Goal: Task Accomplishment & Management: Manage account settings

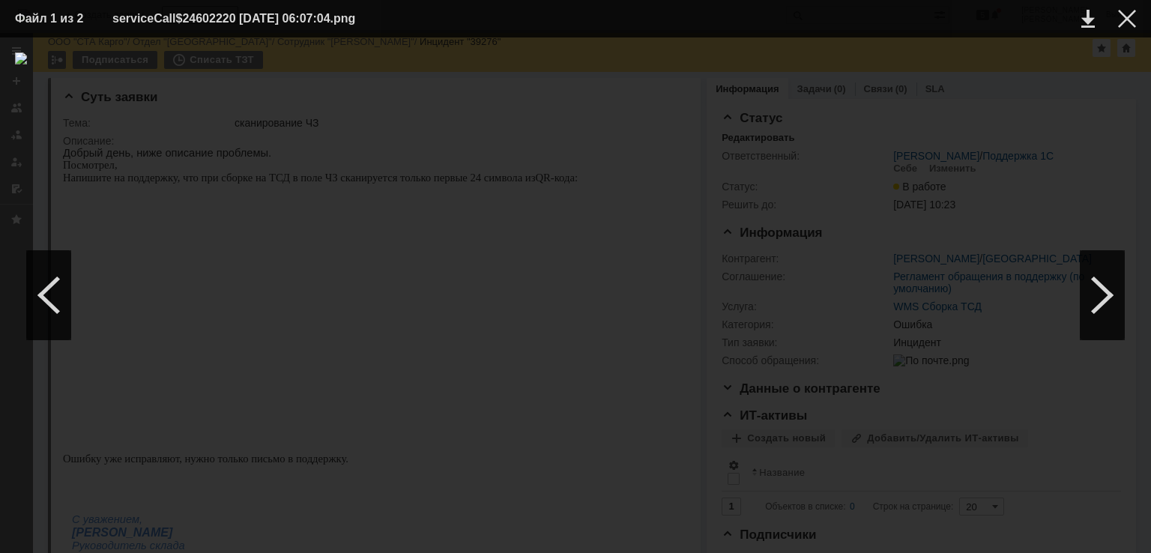
scroll to position [75, 0]
drag, startPoint x: 1127, startPoint y: 22, endPoint x: 895, endPoint y: 65, distance: 235.4
click at [1127, 22] on div at bounding box center [1127, 19] width 18 height 18
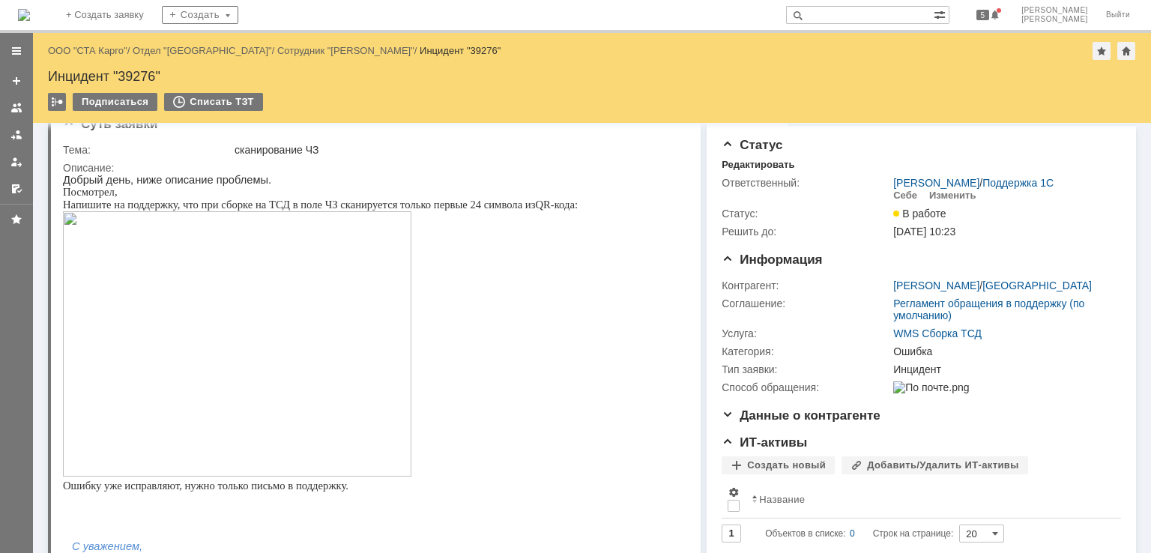
scroll to position [0, 0]
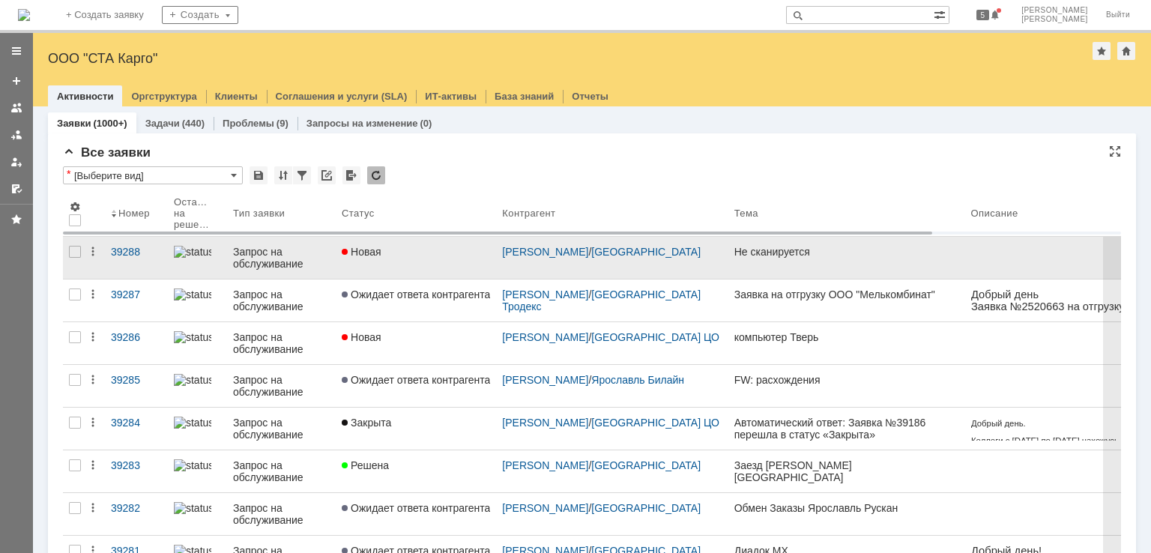
click at [413, 273] on link "Новая" at bounding box center [416, 258] width 160 height 42
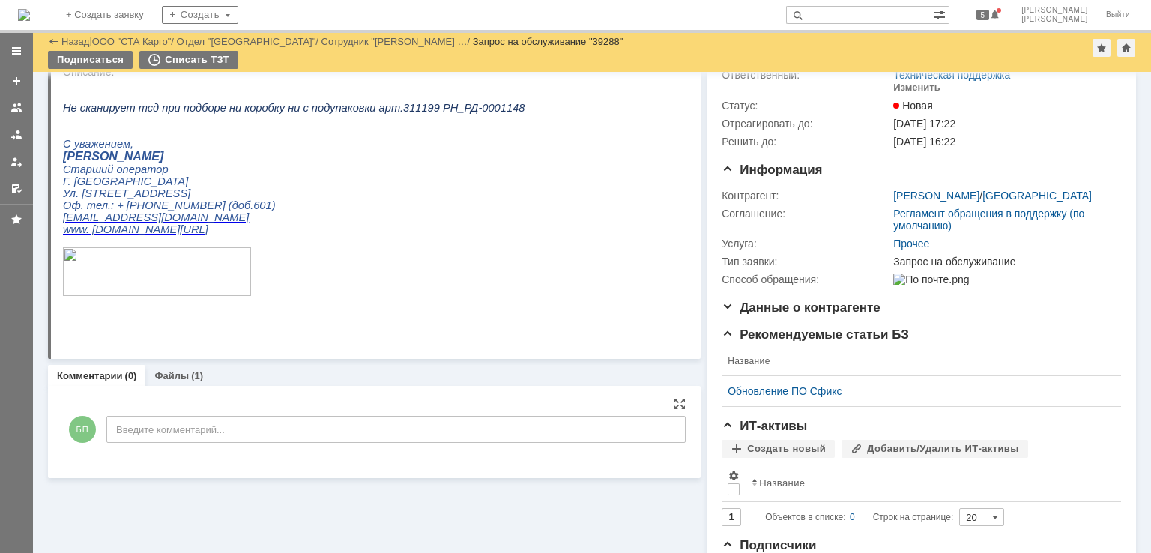
scroll to position [150, 0]
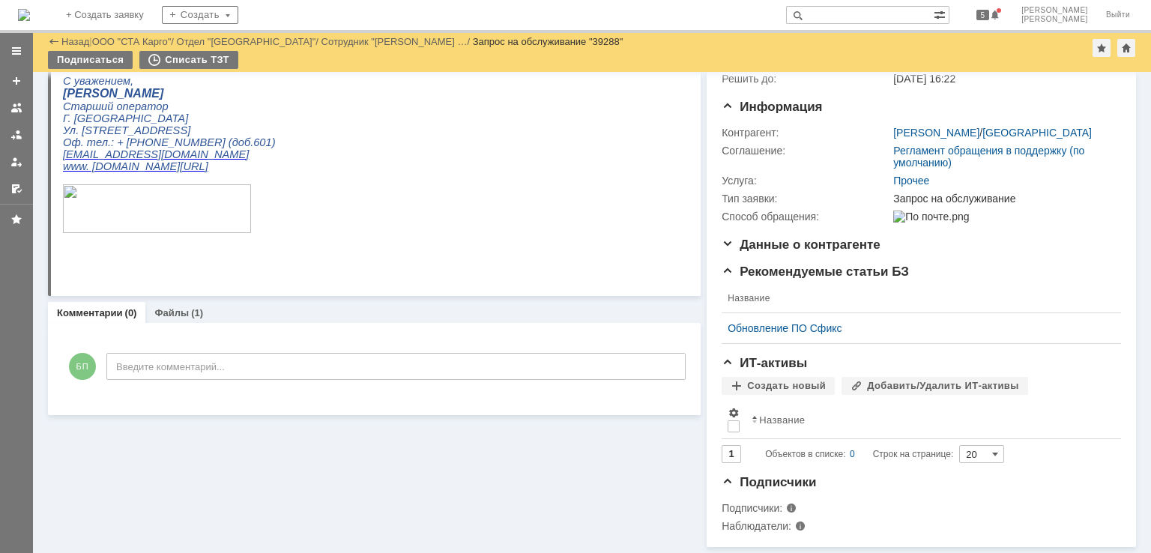
click at [180, 294] on div "Суть заявки Редактировать Тема: Не сканируется Описание: Комментарии (0) Файлы …" at bounding box center [374, 237] width 653 height 619
click at [178, 307] on link "Файлы" at bounding box center [171, 312] width 34 height 11
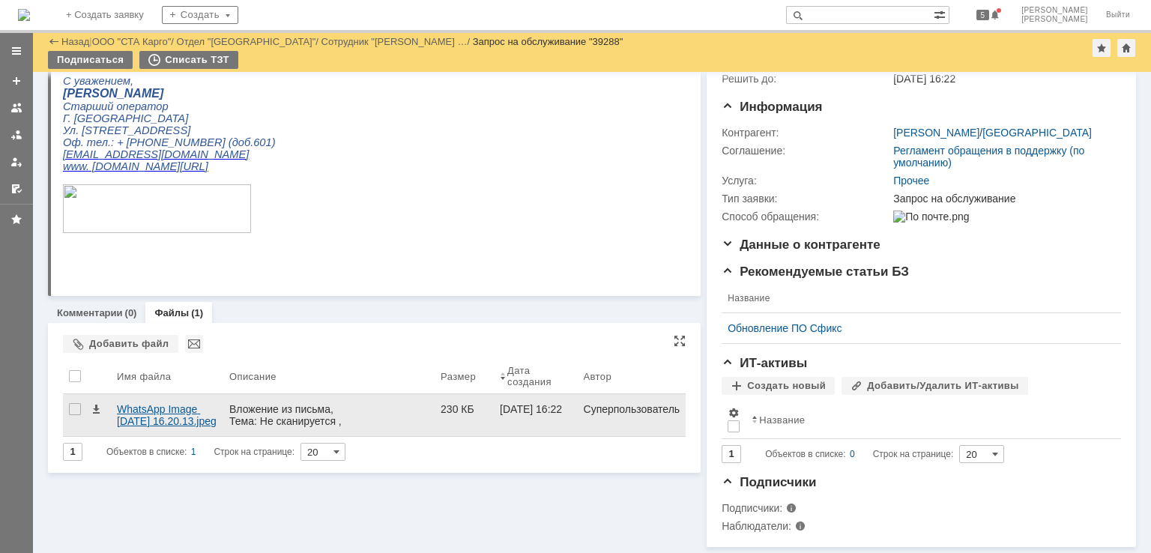
scroll to position [165, 0]
click at [163, 403] on div "WhatsApp Image 2025-08-19 at 16.20.13.jpeg" at bounding box center [167, 415] width 100 height 24
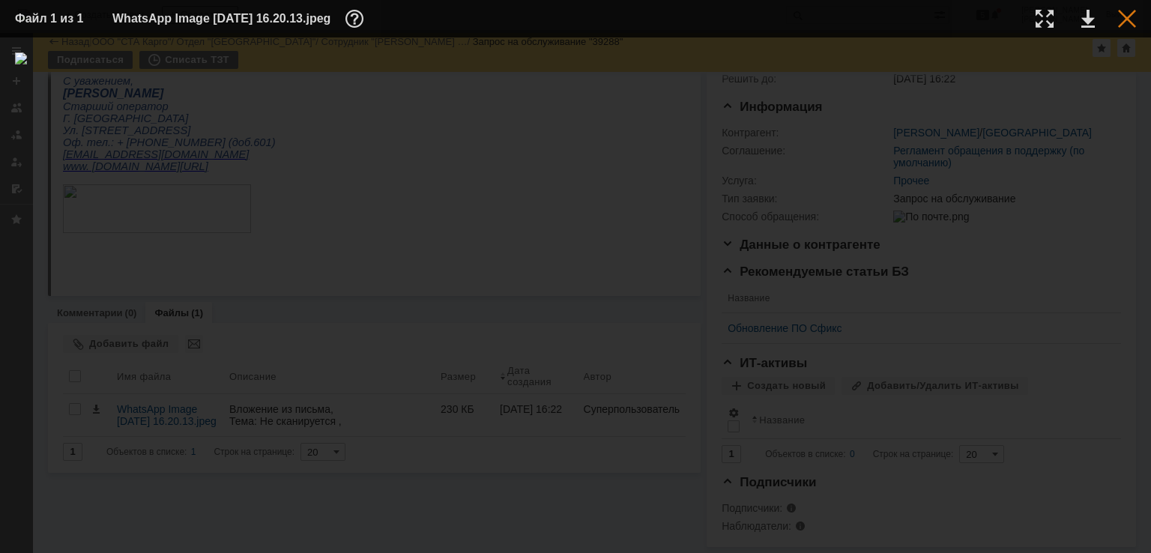
click at [1124, 22] on div at bounding box center [1127, 19] width 18 height 18
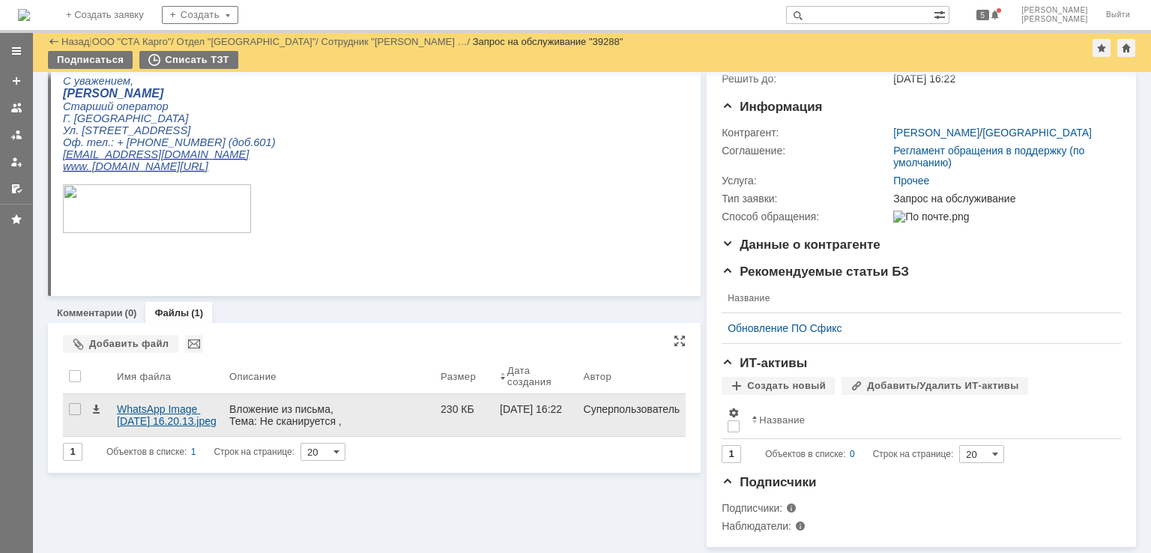
click at [146, 403] on div "WhatsApp Image 2025-08-19 at 16.20.13.jpeg" at bounding box center [167, 415] width 100 height 24
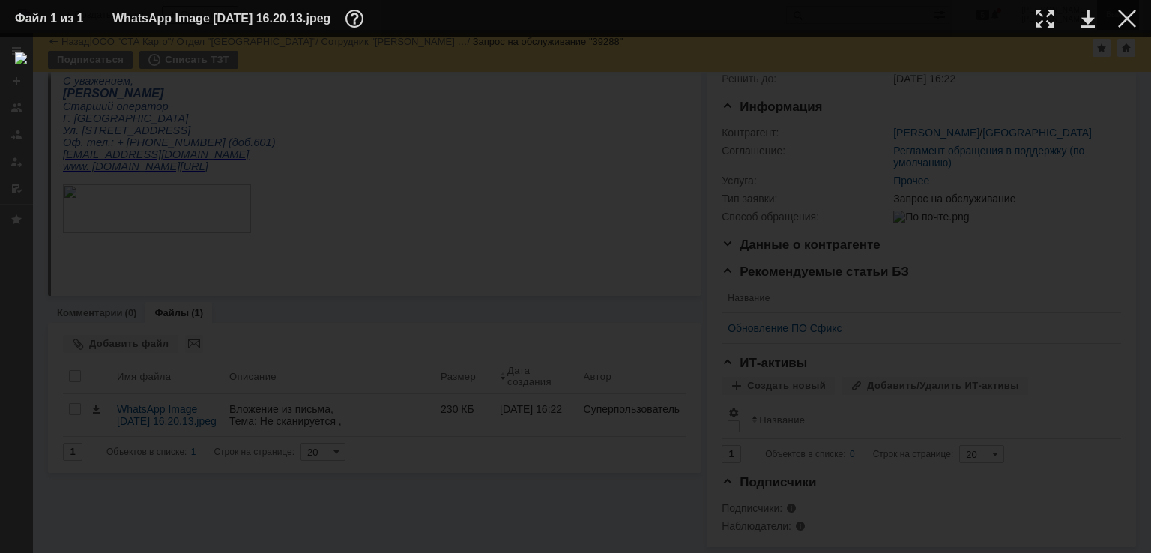
click at [1126, 23] on div at bounding box center [1127, 19] width 18 height 18
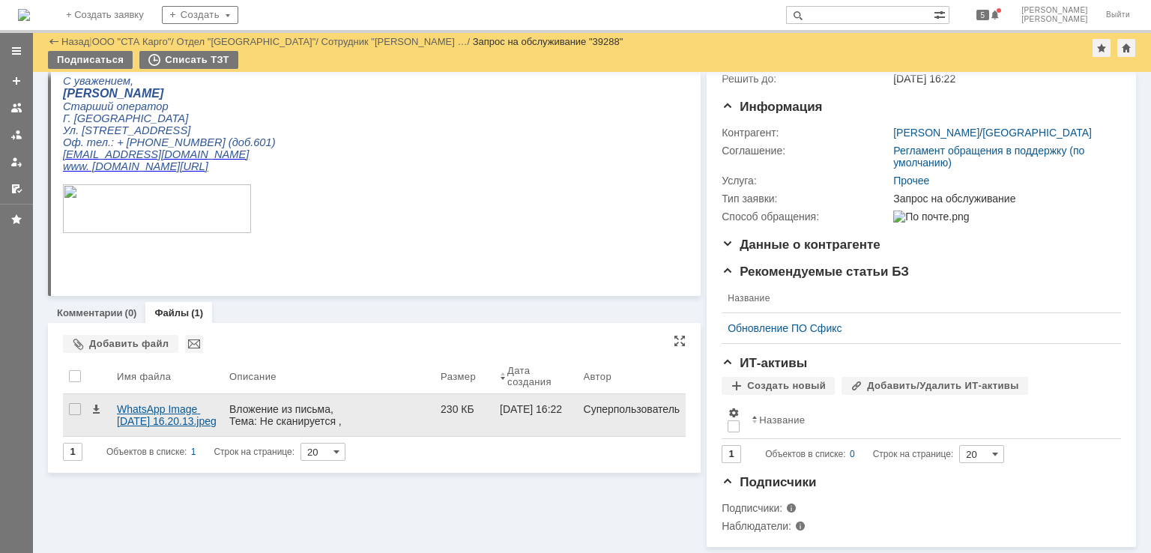
click at [138, 403] on div "WhatsApp Image 2025-08-19 at 16.20.13.jpeg" at bounding box center [167, 415] width 100 height 24
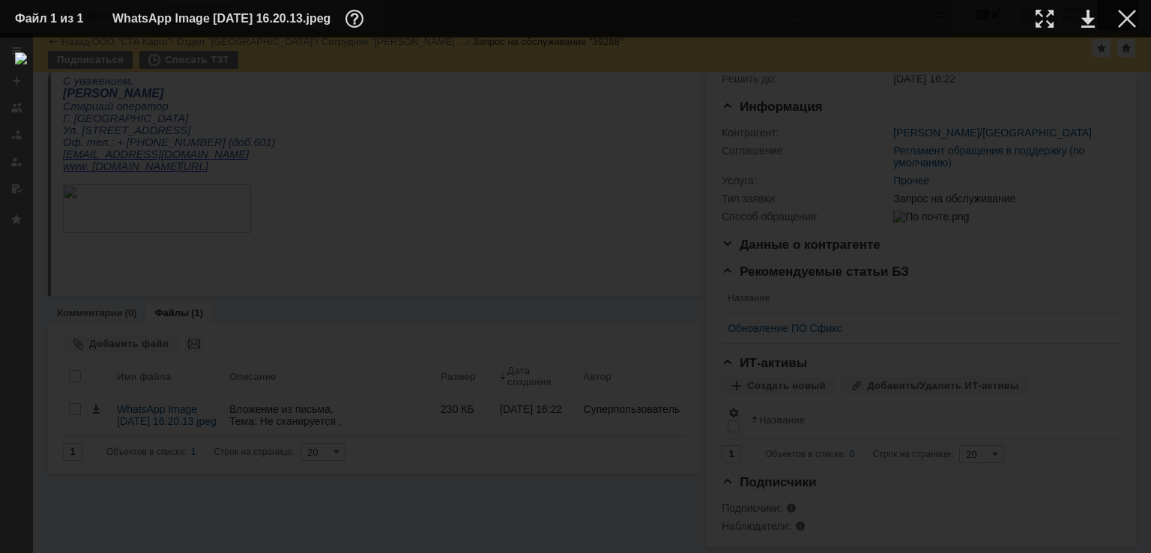
drag, startPoint x: 1123, startPoint y: 16, endPoint x: 1114, endPoint y: 18, distance: 9.1
click at [1123, 16] on div at bounding box center [1127, 19] width 18 height 18
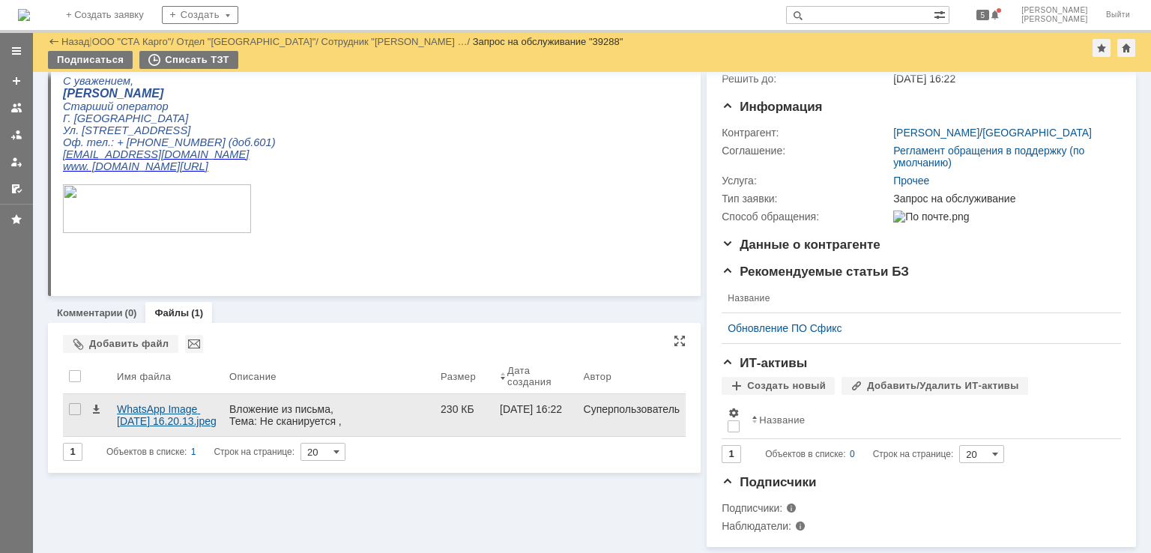
click at [143, 403] on div "WhatsApp Image 2025-08-19 at 16.20.13.jpeg" at bounding box center [167, 415] width 100 height 24
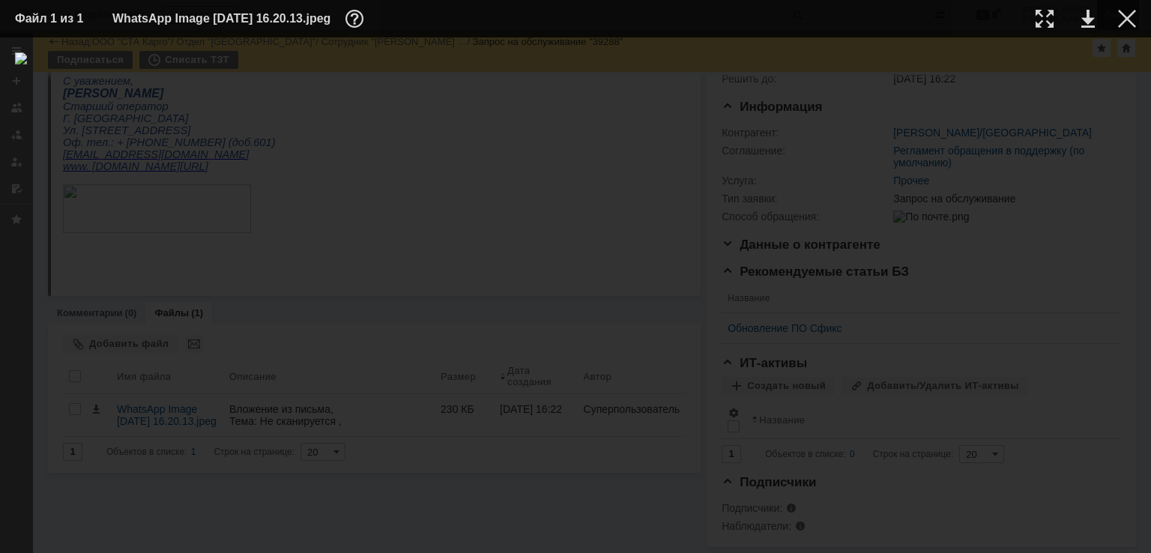
click at [1135, 22] on div at bounding box center [1127, 19] width 18 height 18
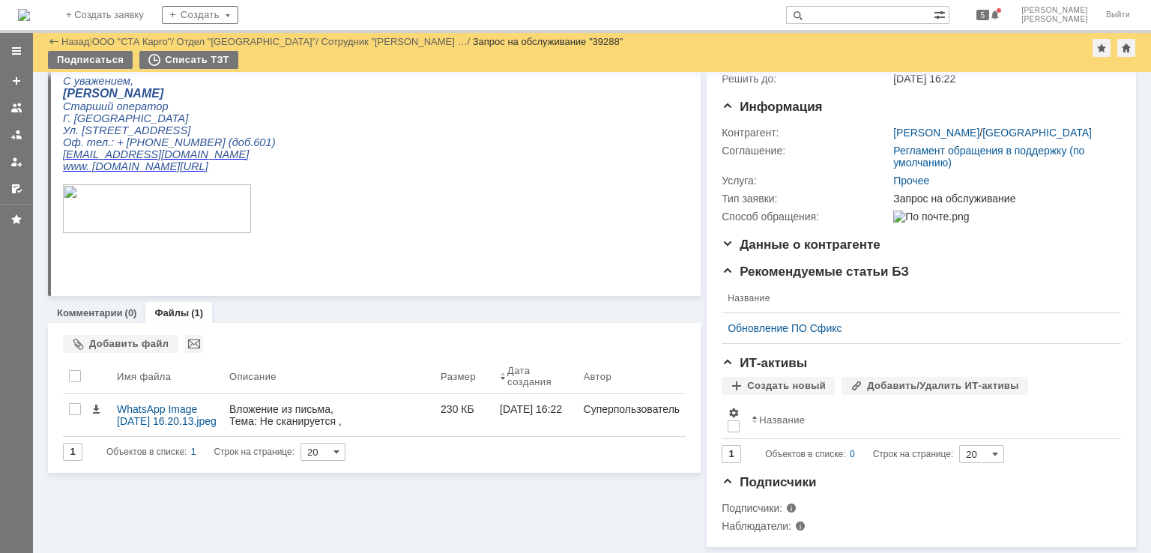
scroll to position [0, 0]
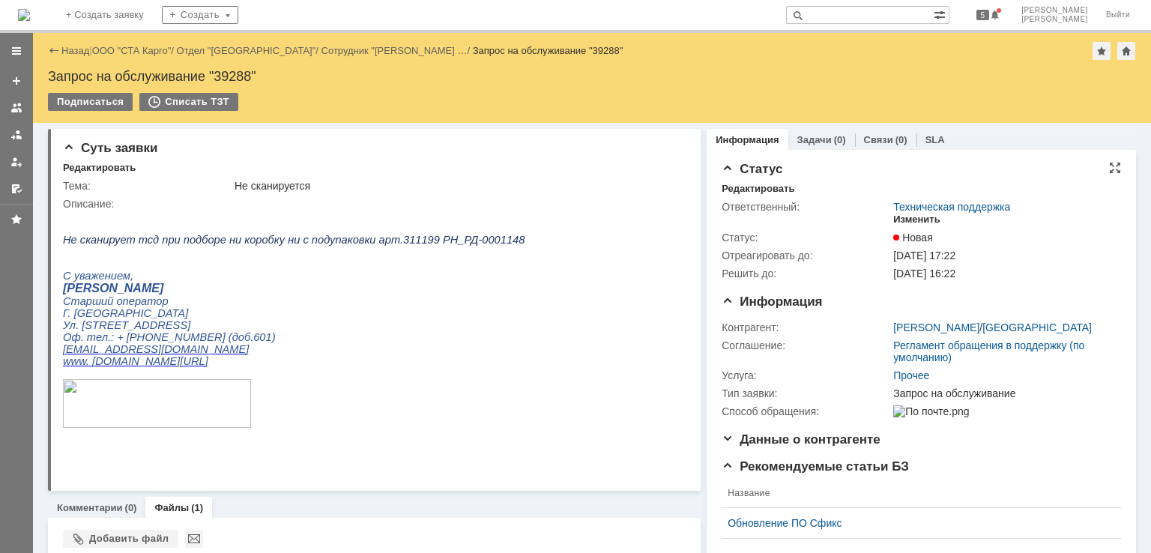
click at [914, 224] on div "Изменить" at bounding box center [916, 220] width 47 height 12
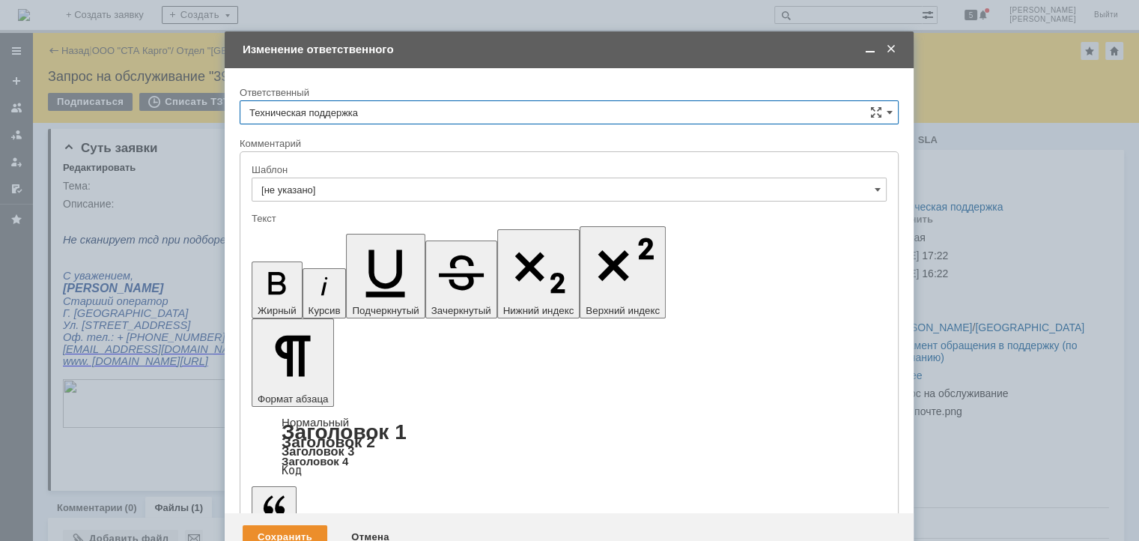
click at [398, 112] on input "Техническая поддержка" at bounding box center [569, 112] width 659 height 24
click at [345, 178] on div "[PERSON_NAME]" at bounding box center [569, 190] width 658 height 24
type input "[PERSON_NAME]"
click at [288, 525] on div "Сохранить" at bounding box center [285, 537] width 85 height 24
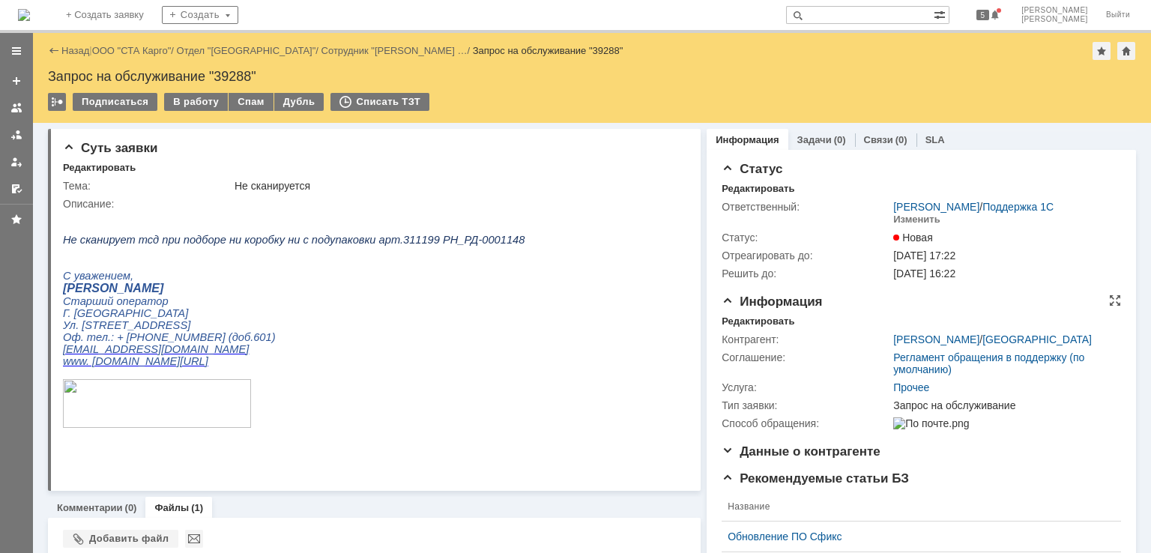
click at [736, 314] on div "Информация Редактировать Контрагент: Гончарова Светлана Юрьевна / Ростов-на-Дон…" at bounding box center [920, 369] width 399 height 150
click at [736, 318] on div "Редактировать" at bounding box center [757, 321] width 73 height 12
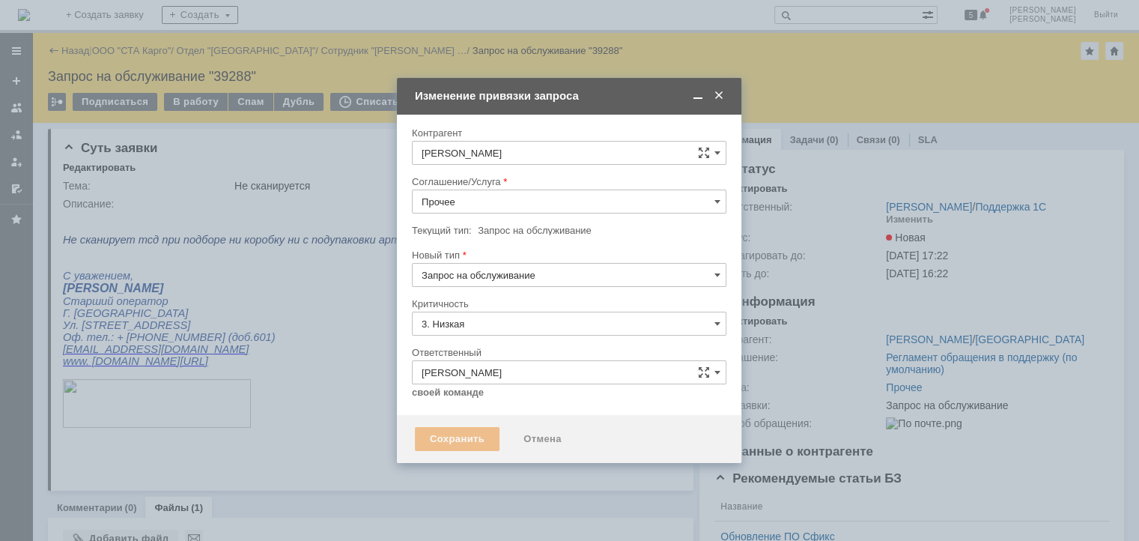
type input "[не указано]"
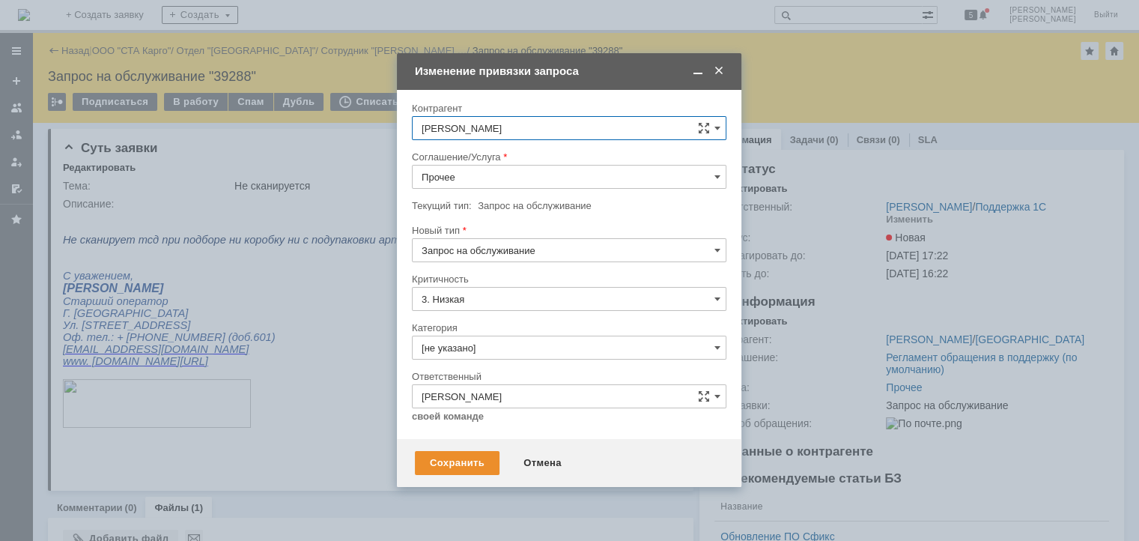
click at [485, 171] on input "Прочее" at bounding box center [569, 177] width 315 height 24
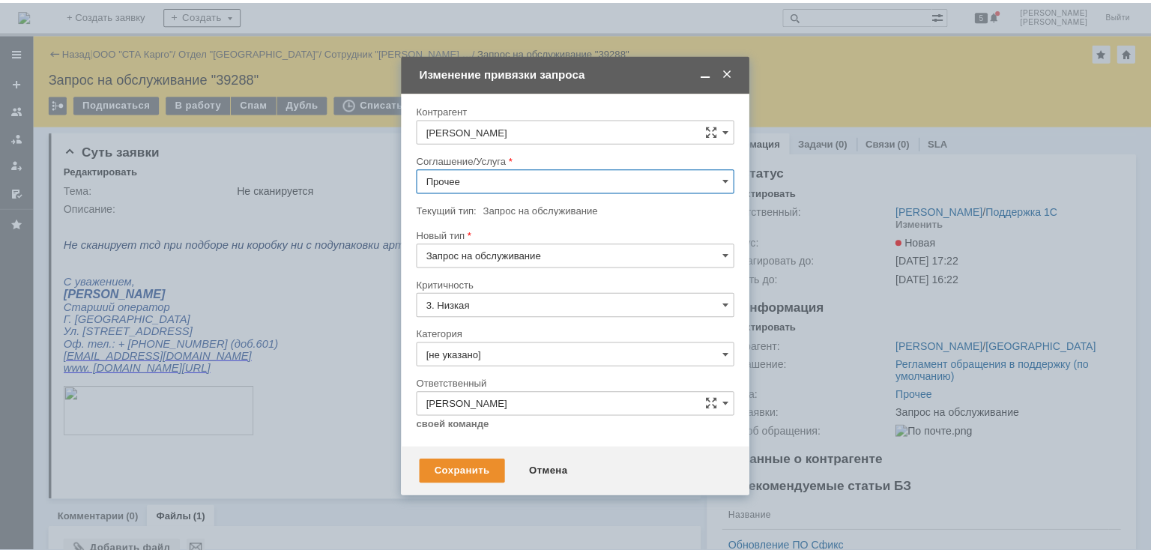
scroll to position [435, 0]
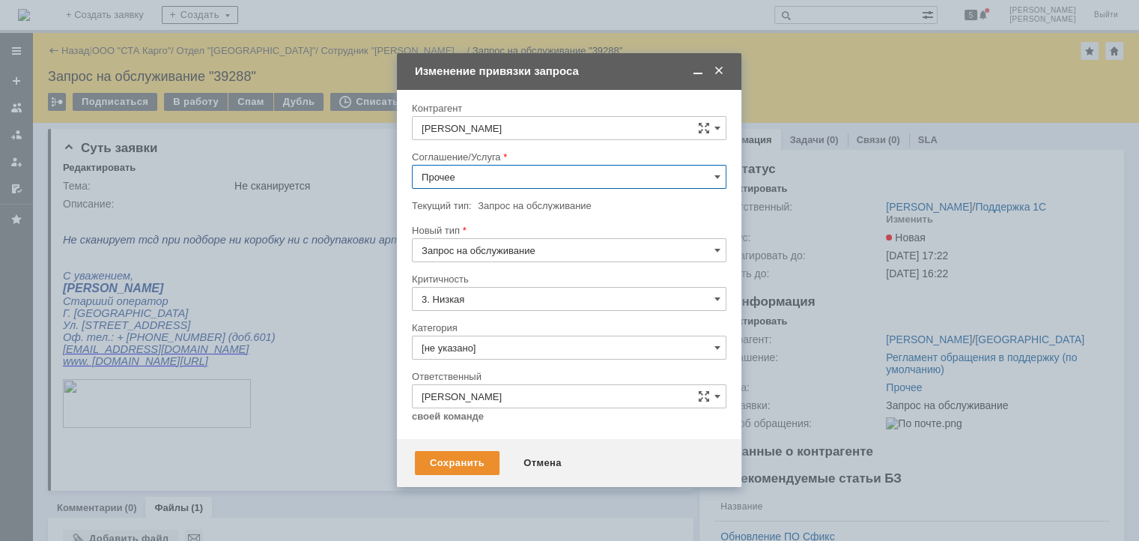
click at [502, 307] on span "WMS Прочее" at bounding box center [569, 313] width 295 height 12
click at [473, 460] on div "Сохранить" at bounding box center [457, 463] width 85 height 24
type input "WMS Прочее"
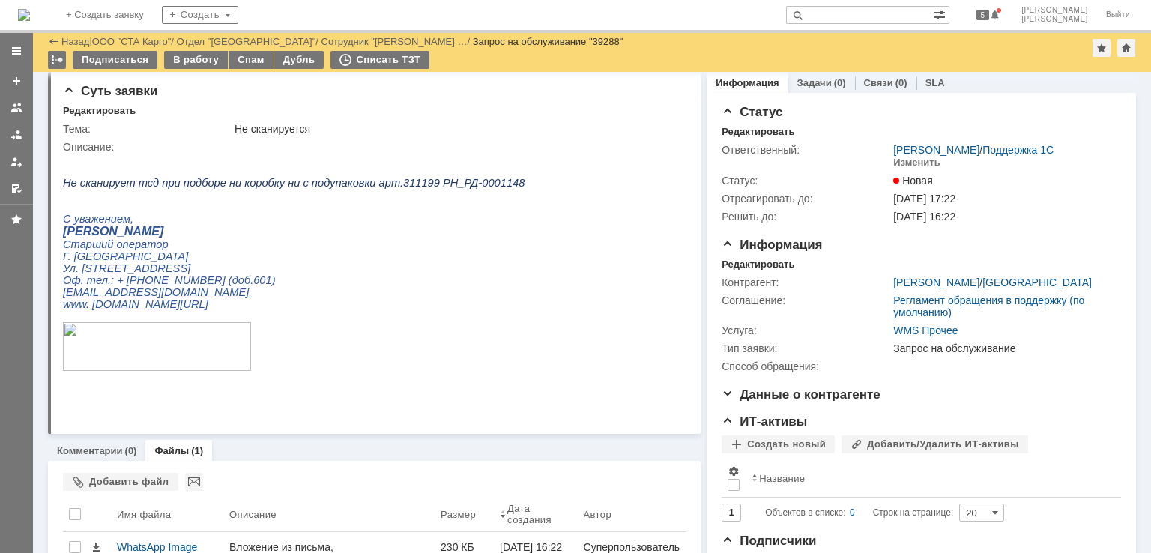
scroll to position [0, 0]
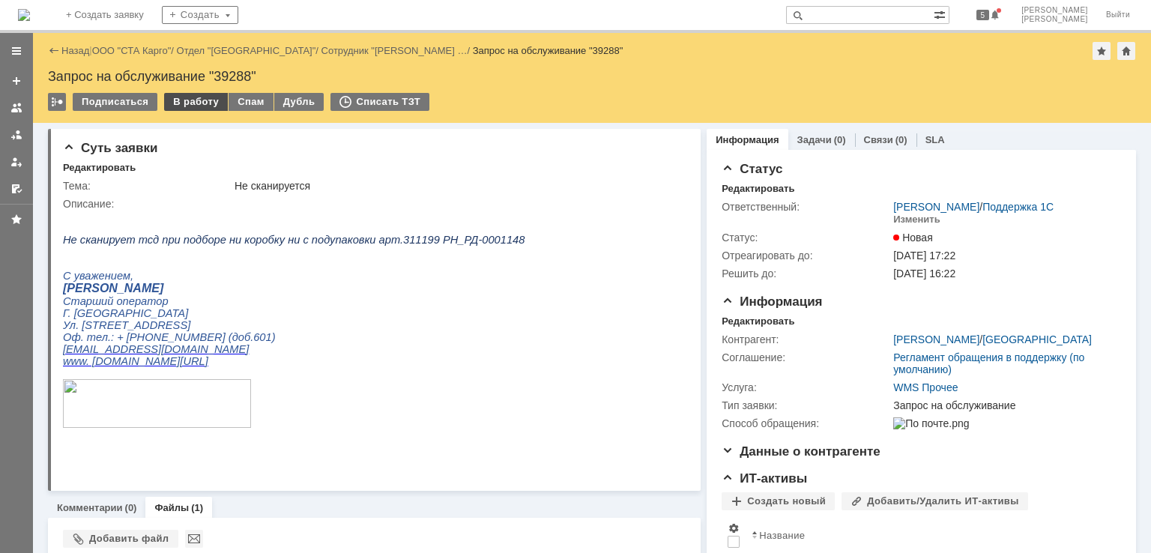
click at [189, 101] on div "В работу" at bounding box center [196, 102] width 64 height 18
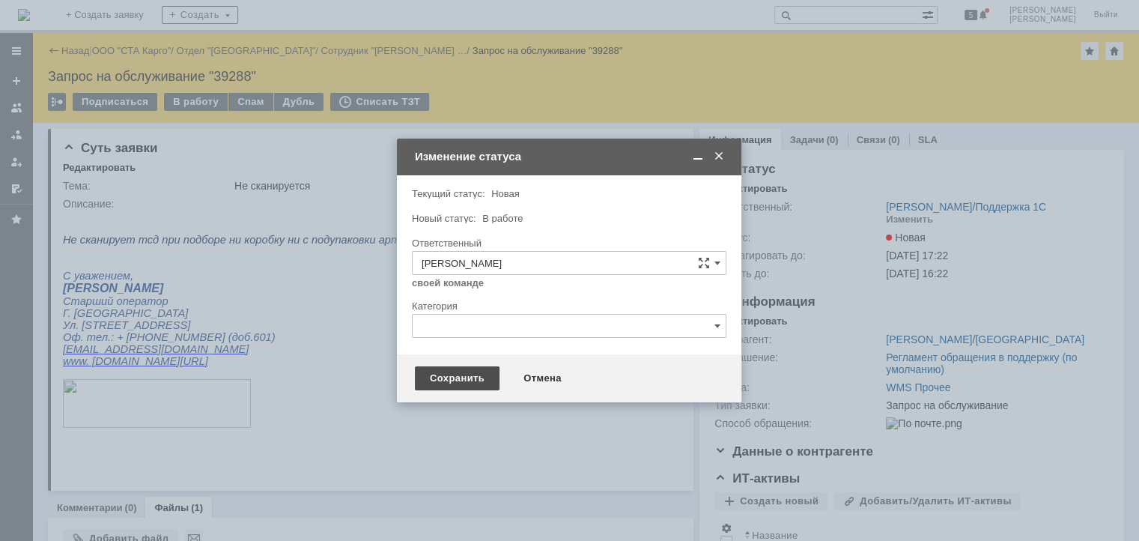
click at [461, 384] on div "Сохранить" at bounding box center [457, 378] width 85 height 24
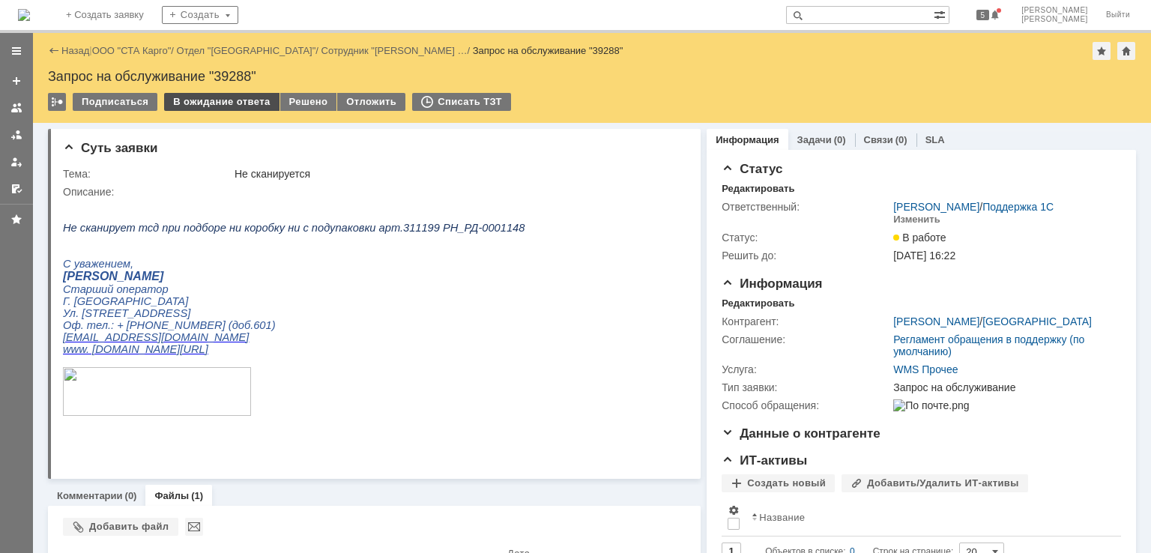
click at [233, 101] on div "В ожидание ответа" at bounding box center [221, 102] width 115 height 18
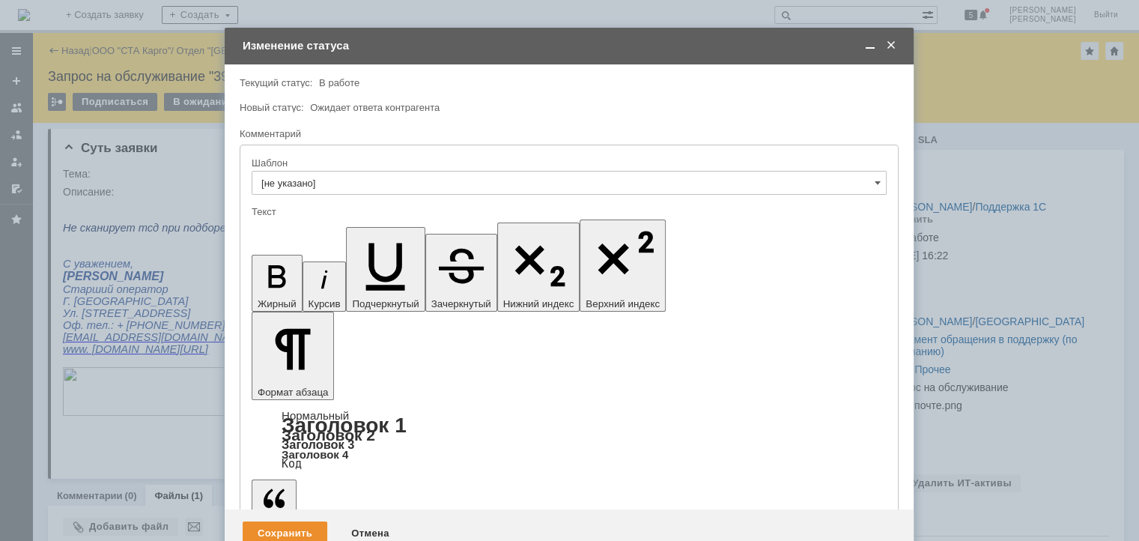
click at [279, 521] on div "Сохранить" at bounding box center [285, 533] width 85 height 24
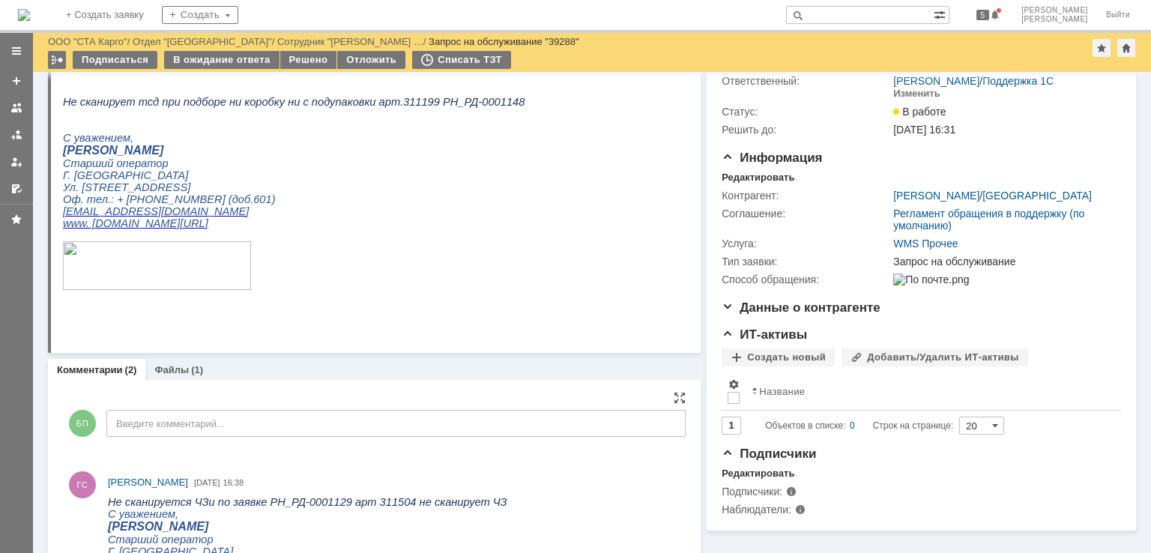
scroll to position [300, 0]
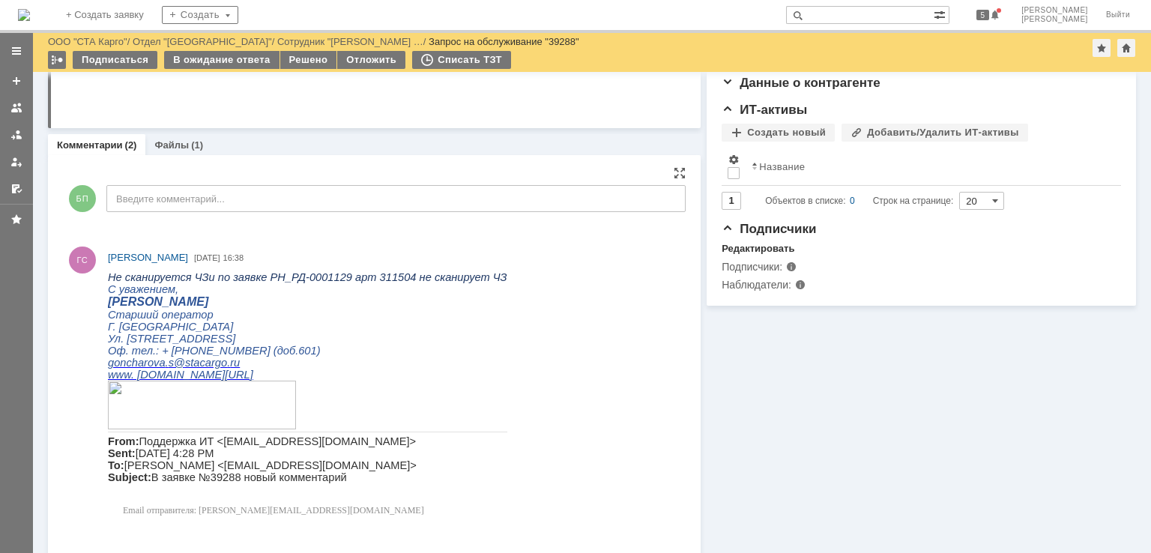
click at [308, 279] on span "Не сканируется ЧЗи по заявке РН_РД-0001129 арт 311504 не сканирует ЧЗ" at bounding box center [307, 277] width 399 height 12
copy span "0001129"
click at [367, 276] on span "Не сканируется ЧЗи по заявке РН_РД-0001129 арт 311504 не сканирует ЧЗ" at bounding box center [307, 277] width 399 height 12
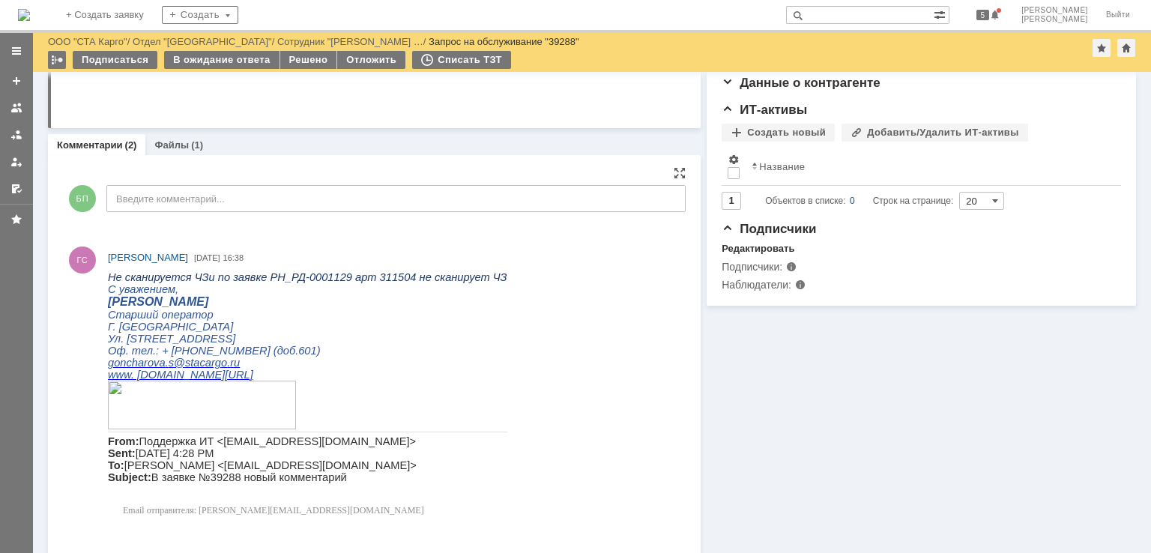
click at [309, 276] on span "Не сканируется ЧЗи по заявке РН_РД-0001129 арт 311504 не сканирует ЧЗ" at bounding box center [307, 277] width 399 height 12
copy span "0001129"
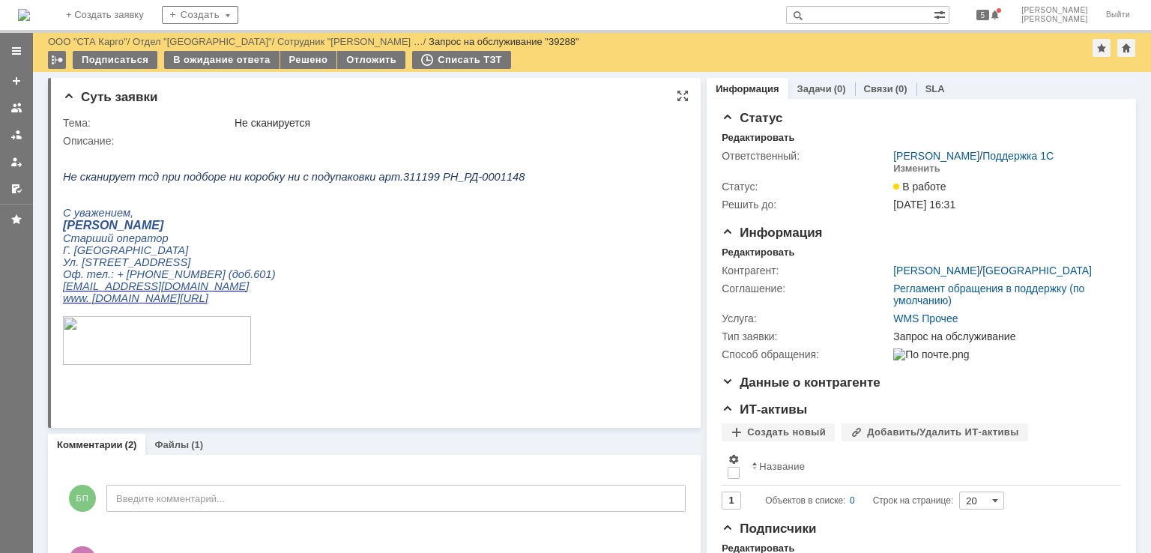
scroll to position [0, 0]
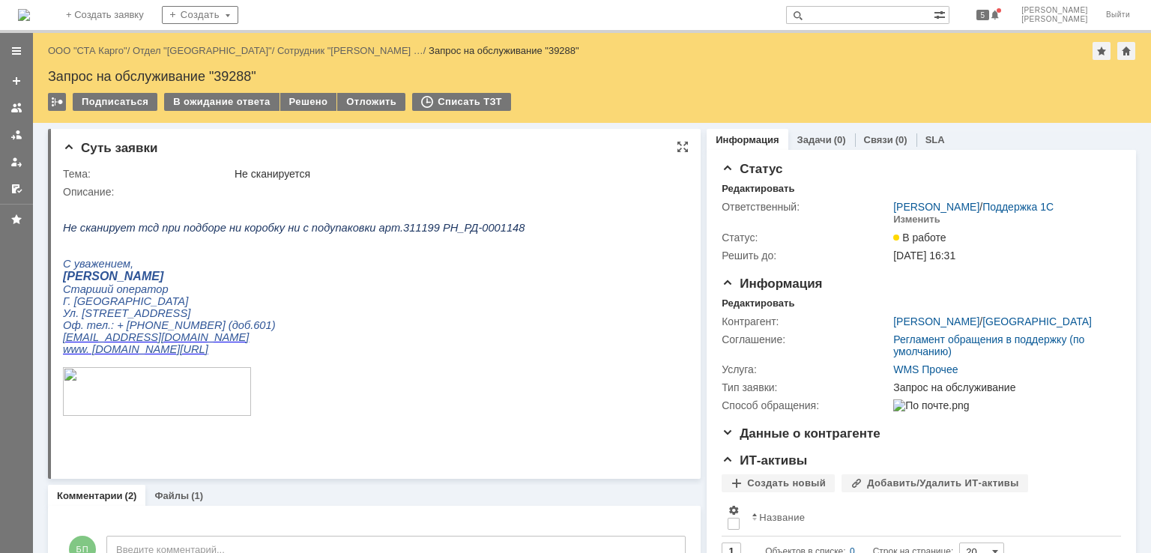
click at [258, 178] on div "Не сканируется" at bounding box center [456, 174] width 445 height 12
click at [330, 238] on p at bounding box center [293, 240] width 461 height 12
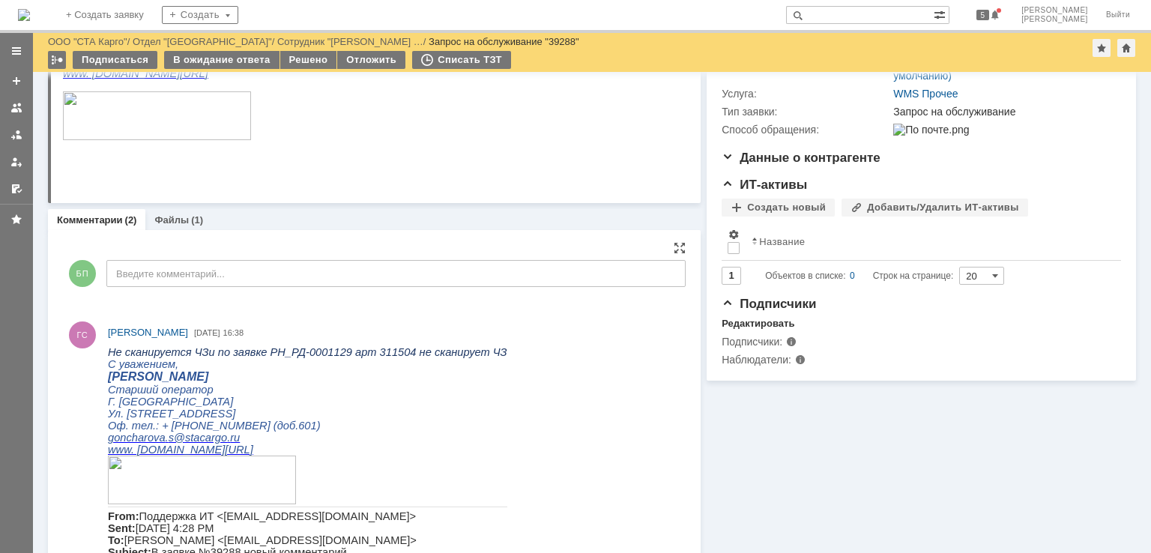
click at [244, 351] on span "Не сканируется ЧЗи по заявке РН_РД-0001129 арт 311504 не сканирует ЧЗ" at bounding box center [307, 352] width 399 height 12
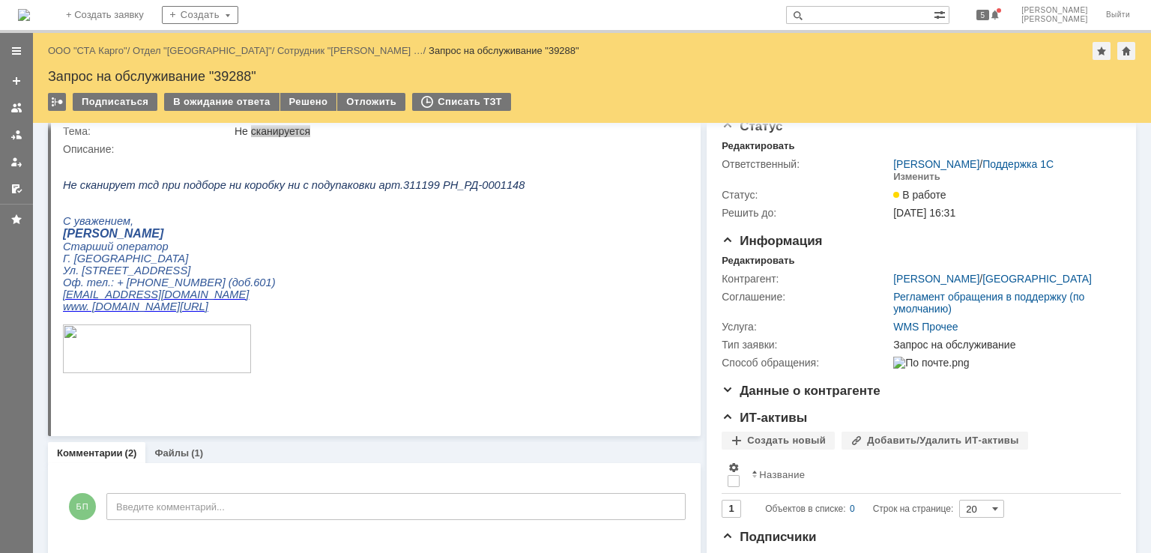
scroll to position [0, 0]
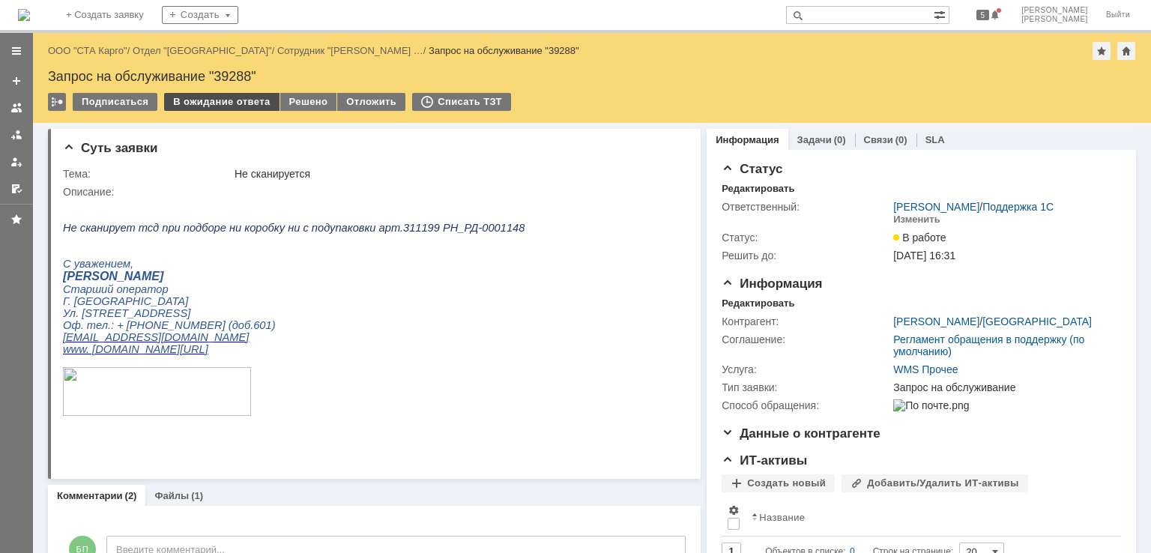
click at [217, 106] on div "В ожидание ответа" at bounding box center [221, 102] width 115 height 18
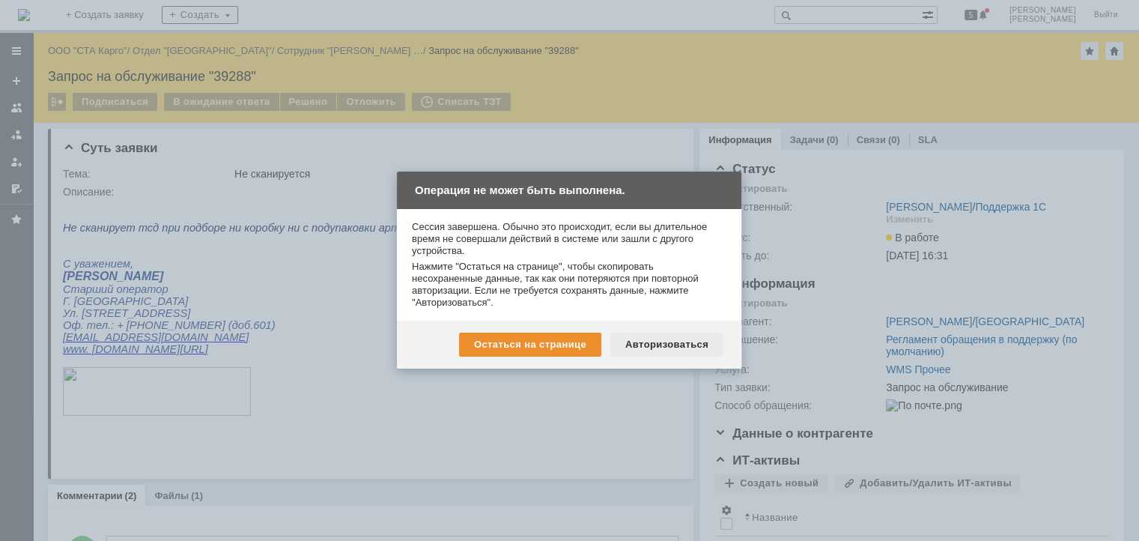
click at [682, 339] on div "Авторизоваться" at bounding box center [667, 345] width 113 height 24
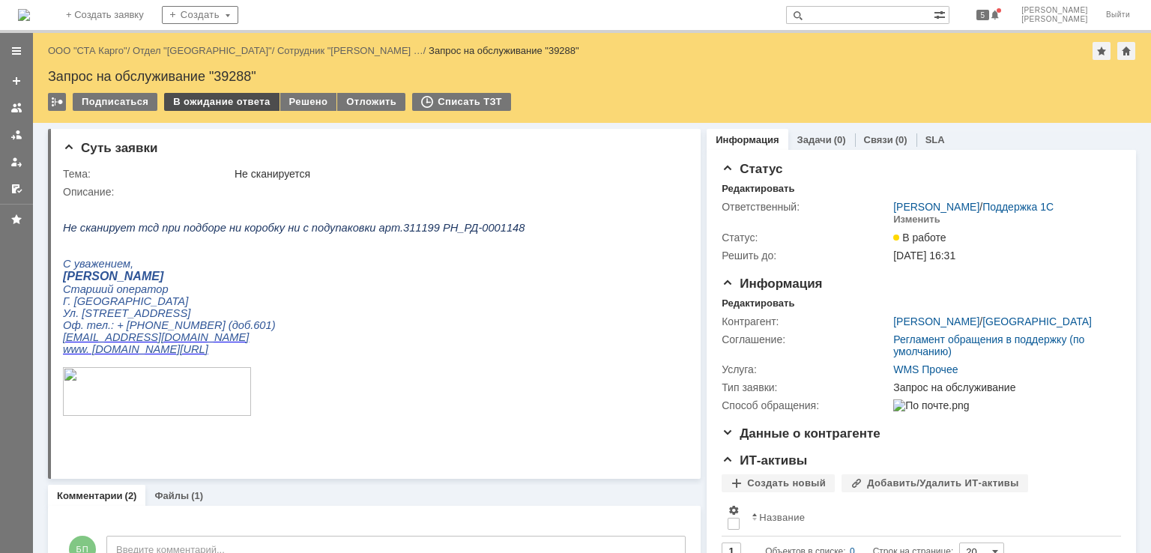
click at [232, 94] on div "В ожидание ответа" at bounding box center [221, 102] width 115 height 18
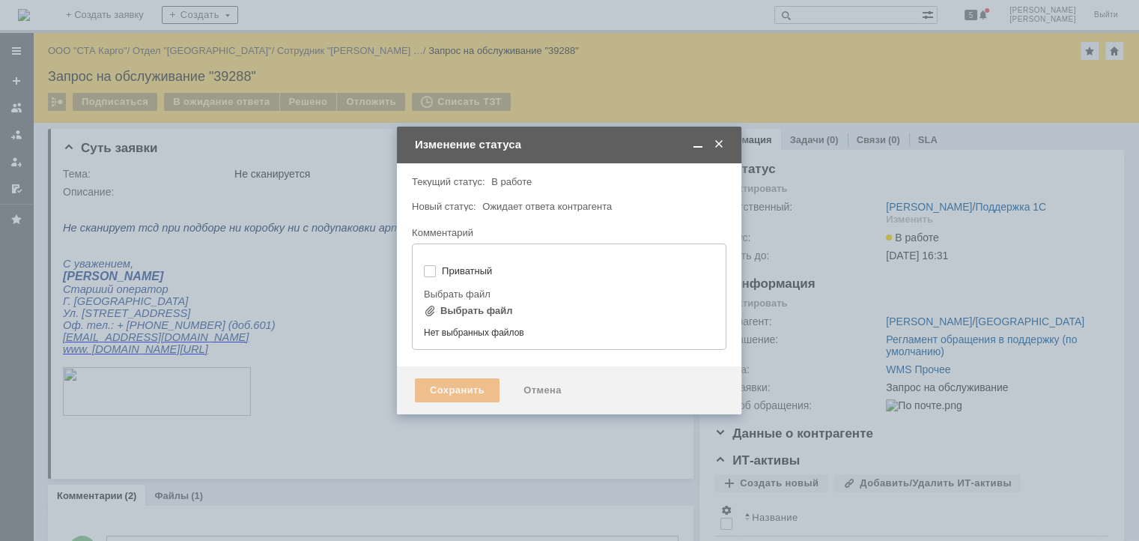
type input "[не указано]"
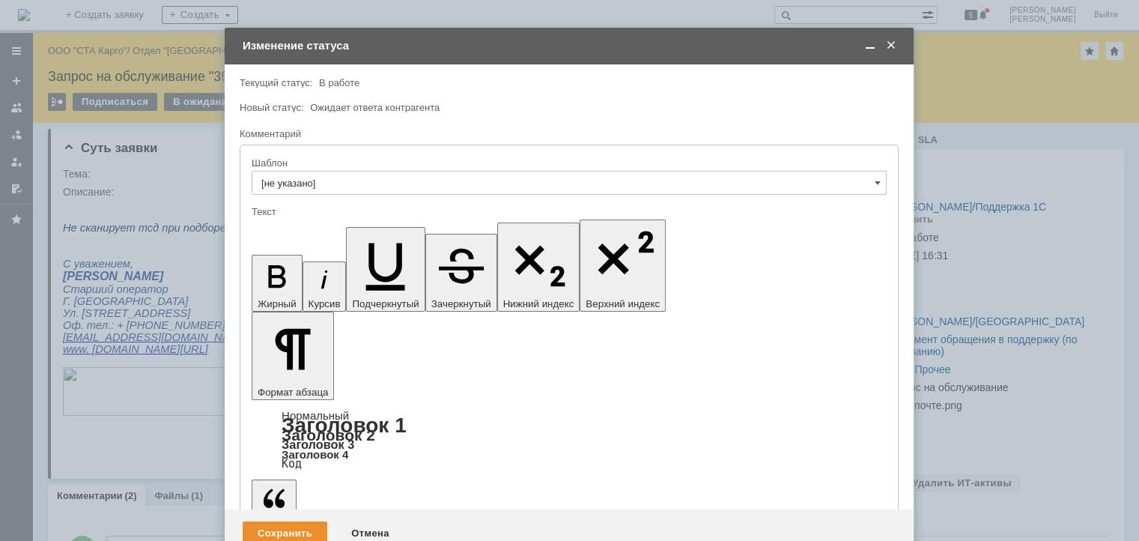
drag, startPoint x: 387, startPoint y: 4132, endPoint x: 112, endPoint y: 4112, distance: 275.7
click at [303, 521] on div "Сохранить" at bounding box center [285, 533] width 85 height 24
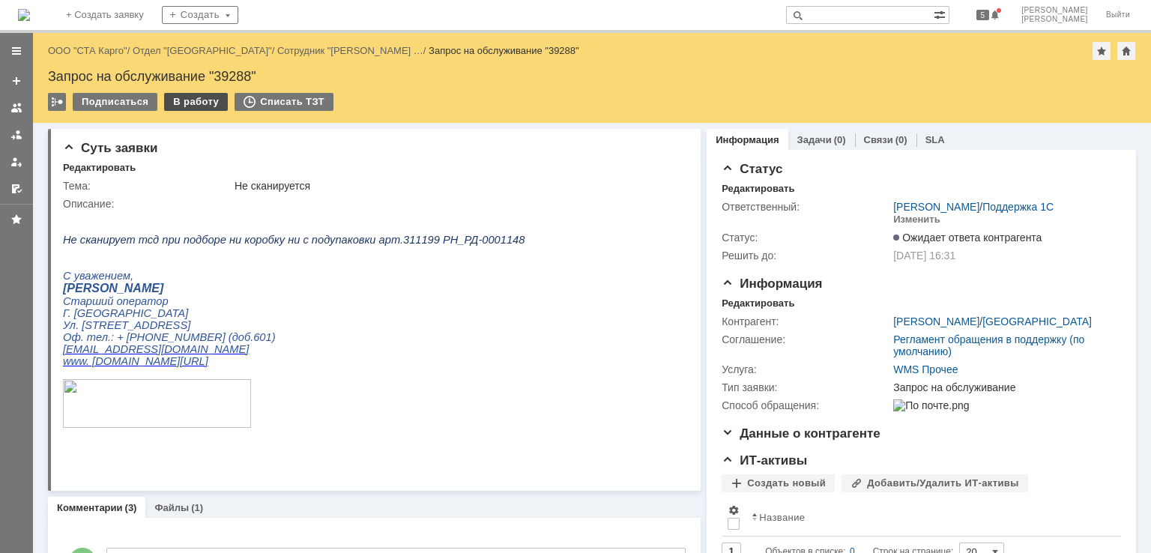
click at [193, 101] on div "В работу" at bounding box center [196, 102] width 64 height 18
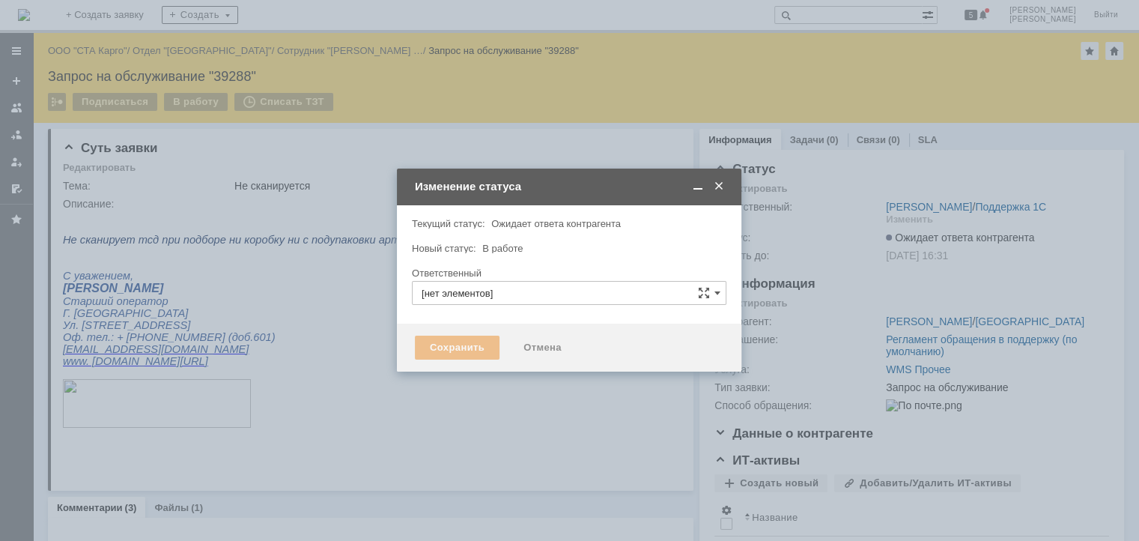
type input "[PERSON_NAME]"
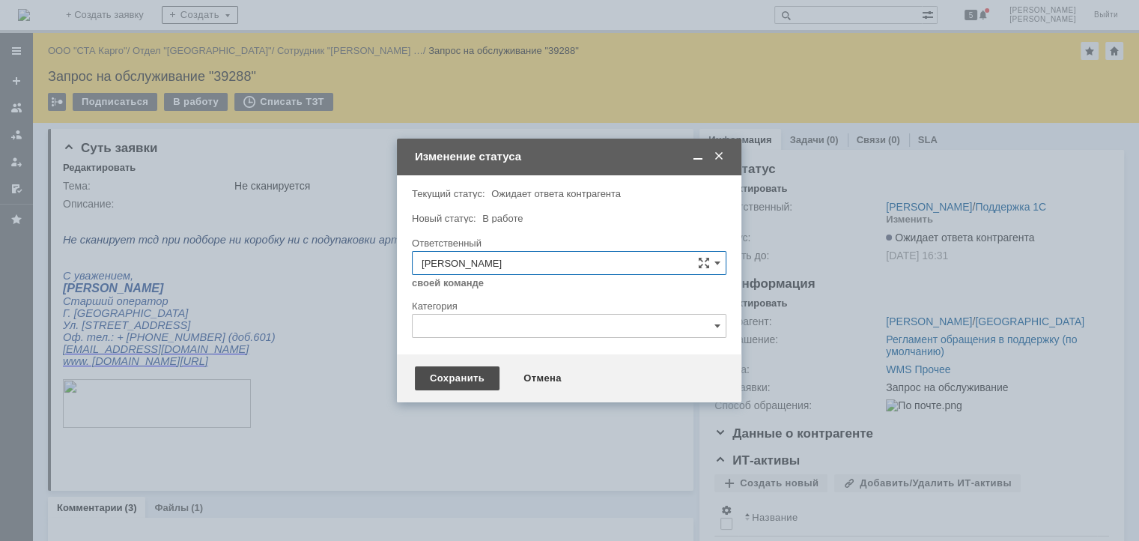
click at [468, 382] on div "Сохранить" at bounding box center [457, 378] width 85 height 24
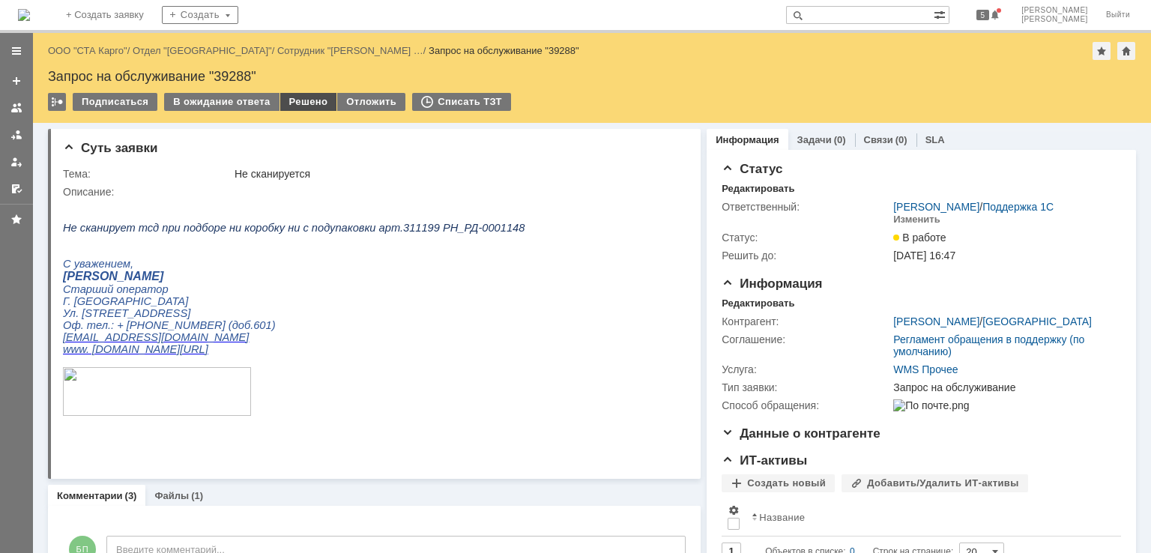
click at [297, 101] on div "Решено" at bounding box center [308, 102] width 57 height 18
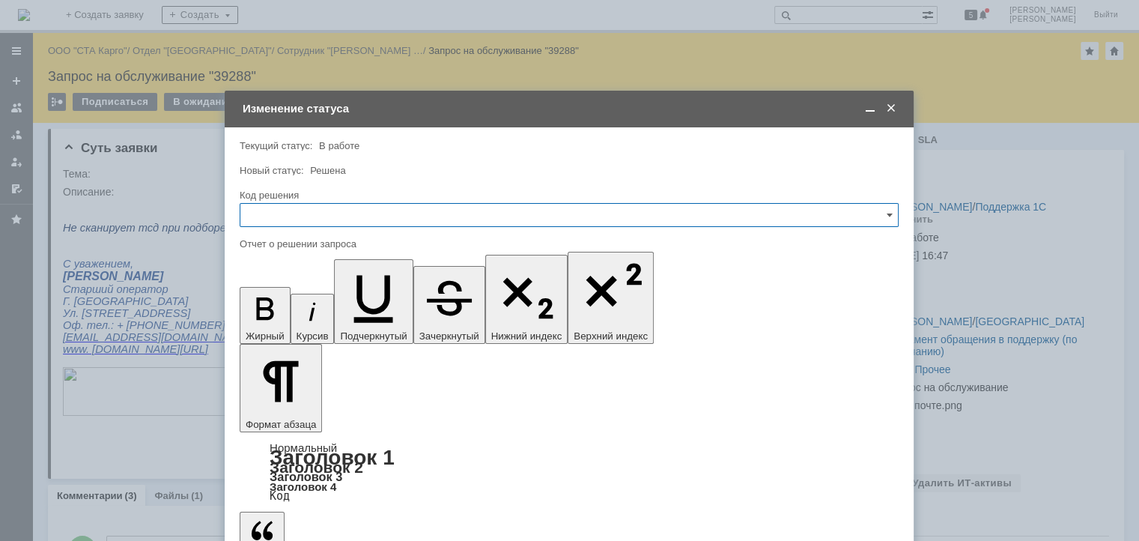
click at [352, 211] on input "text" at bounding box center [569, 215] width 659 height 24
click at [303, 412] on span "Решено" at bounding box center [569, 416] width 640 height 12
type input "Решено"
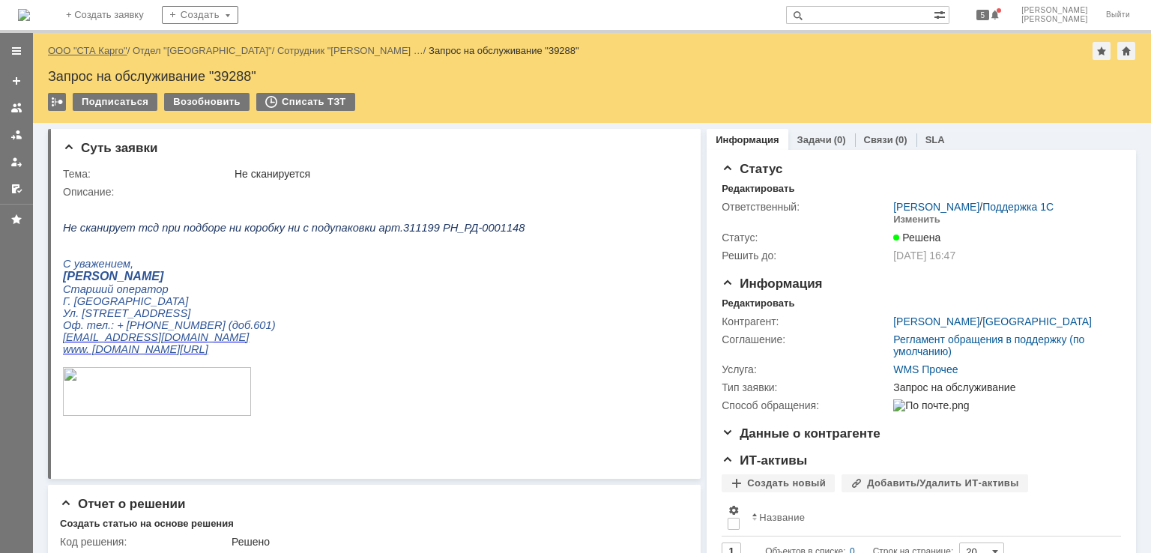
click at [90, 49] on link "ООО "СТА Карго"" at bounding box center [87, 50] width 79 height 11
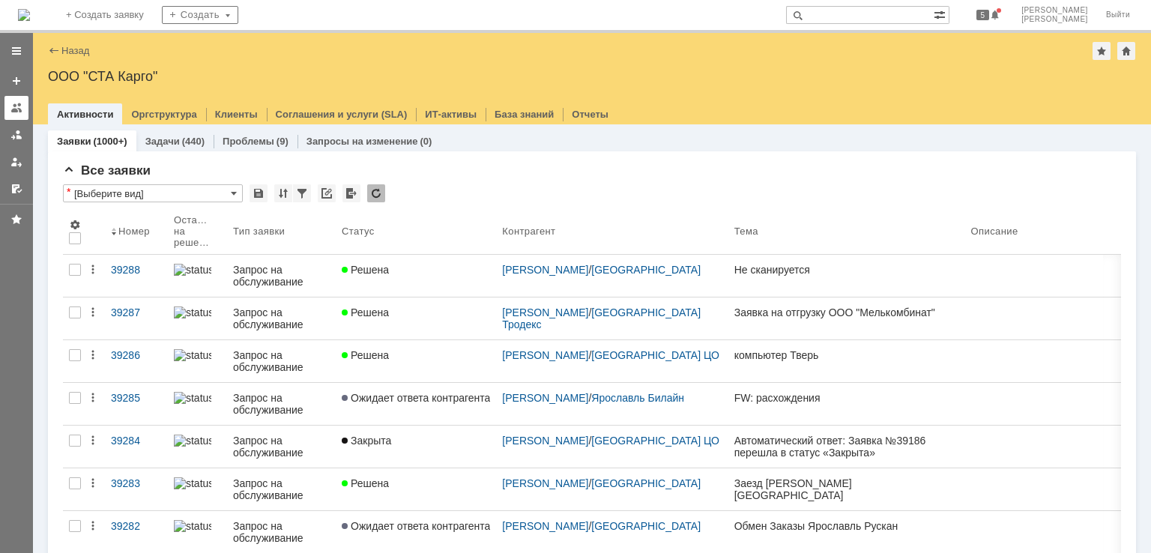
click at [16, 105] on div at bounding box center [16, 108] width 12 height 12
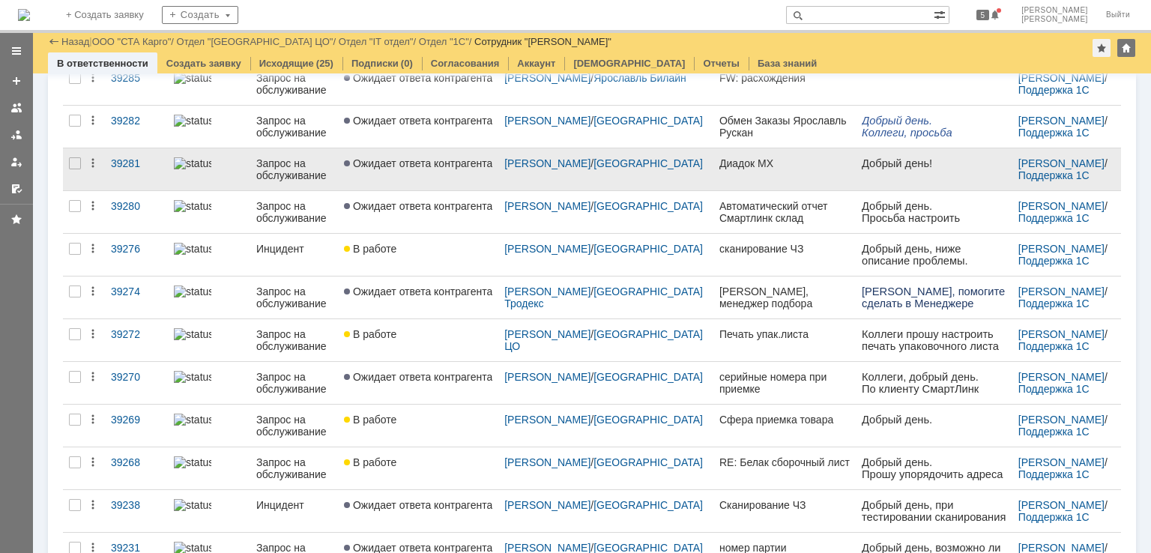
scroll to position [261, 0]
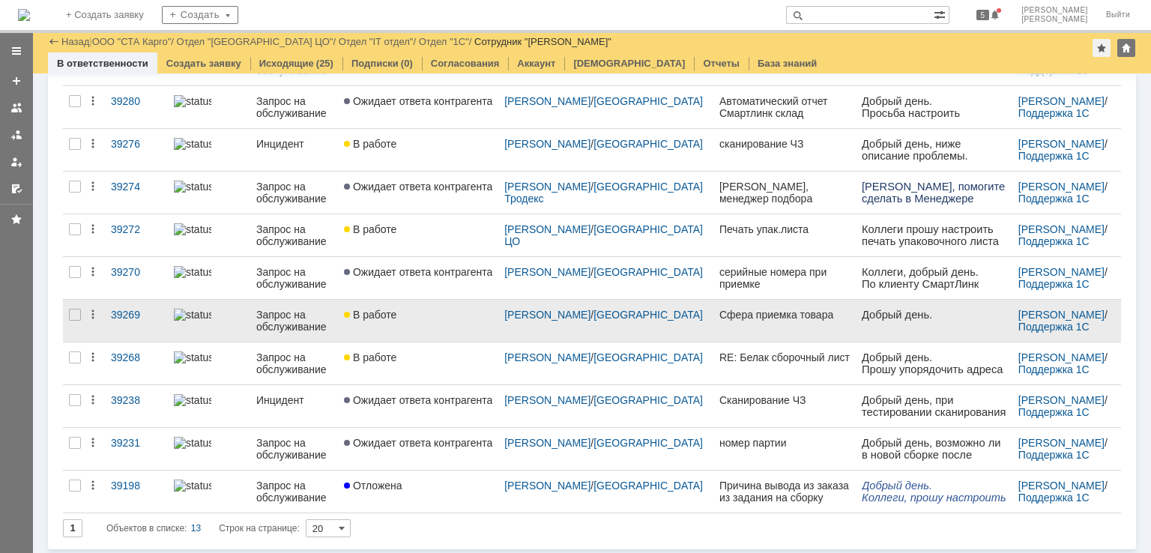
click at [443, 318] on div "В работе" at bounding box center [418, 315] width 148 height 12
